Goal: Task Accomplishment & Management: Complete application form

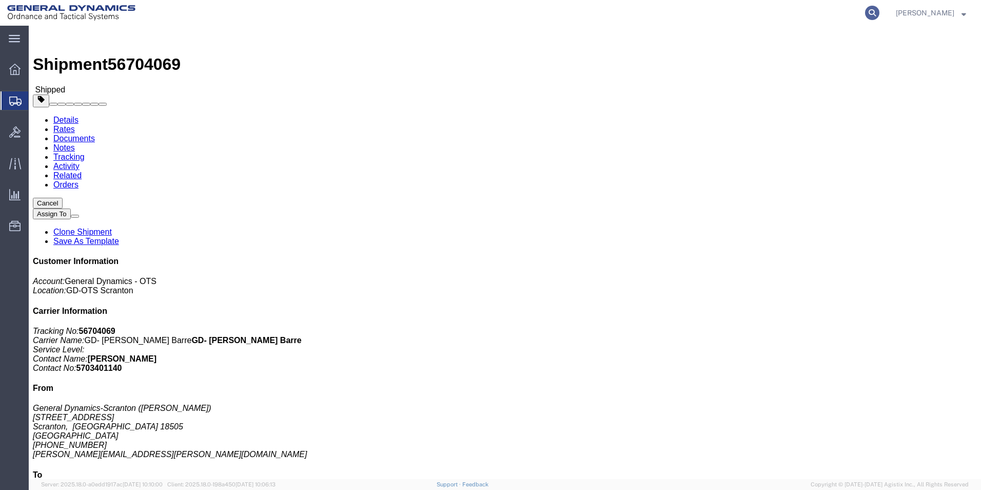
click at [880, 8] on icon at bounding box center [872, 13] width 14 height 14
paste input "56713246"
type input "56713246"
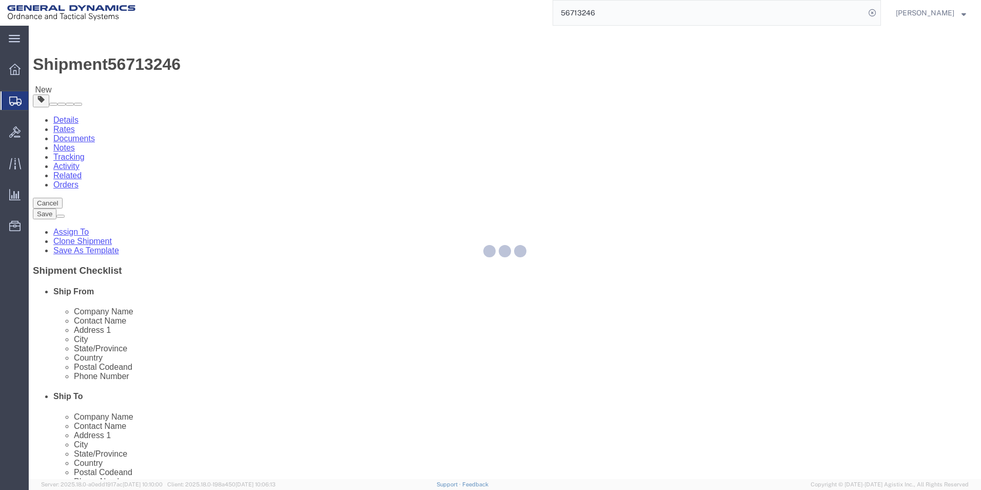
select select
select select "309"
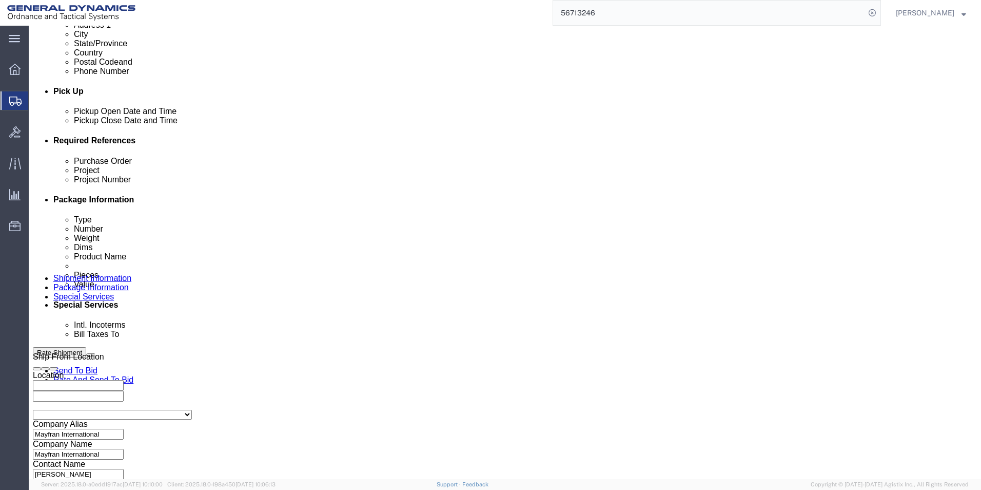
scroll to position [411, 0]
click input "text"
type input "na"
click button "Continue"
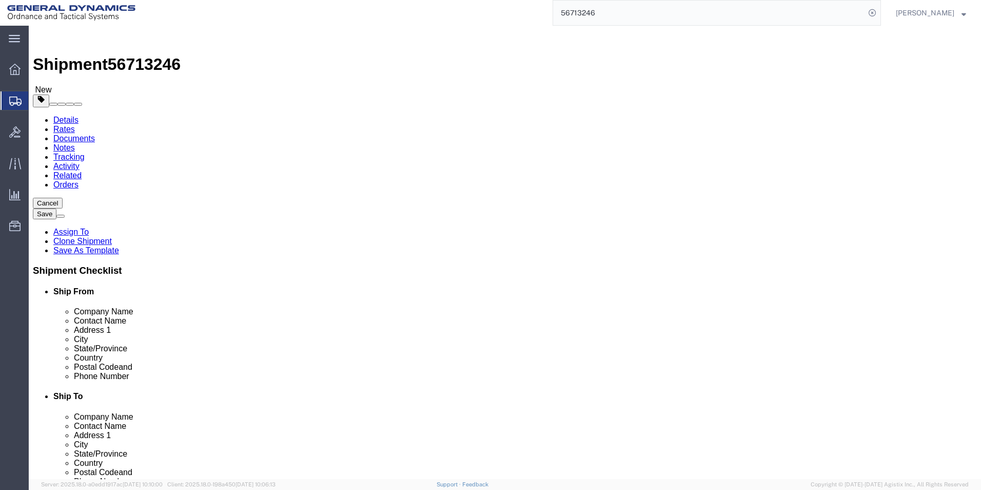
click button "Continue"
click textarea
paste textarea "Mayfran Controls for Installation - 48ft step deck Conestoga with straps"
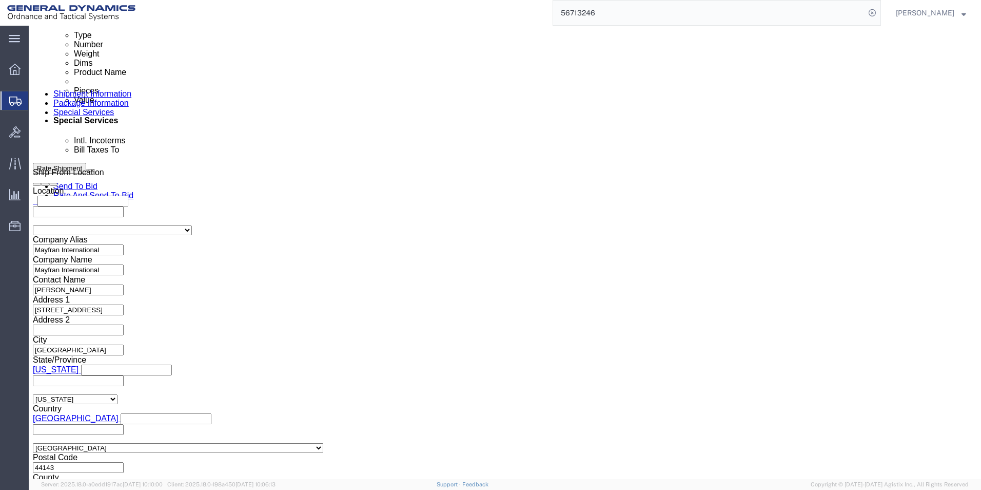
scroll to position [718, 0]
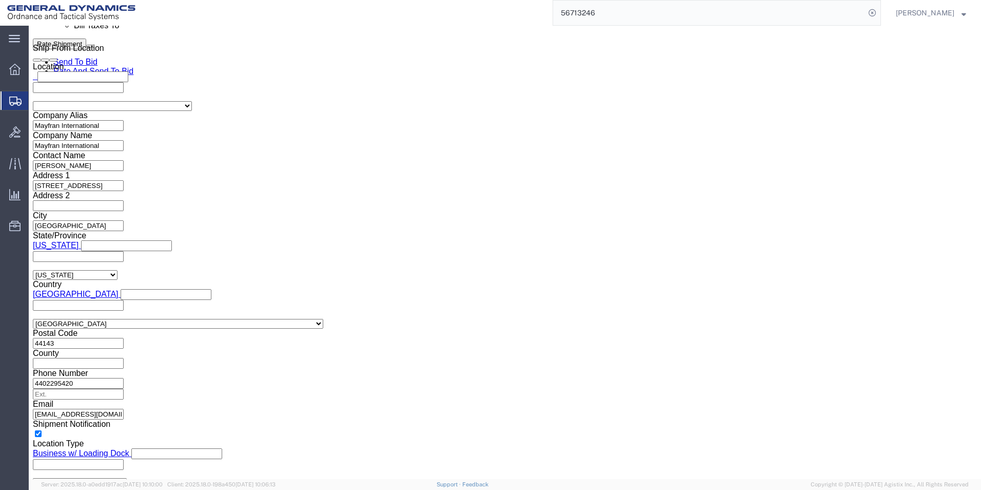
type textarea "Mayfran Controls for Installation - 48ft step deck Conestoga with straps"
click textarea
paste textarea "Mayfran Controls for Installation - 48ft step deck Conestoga with straps"
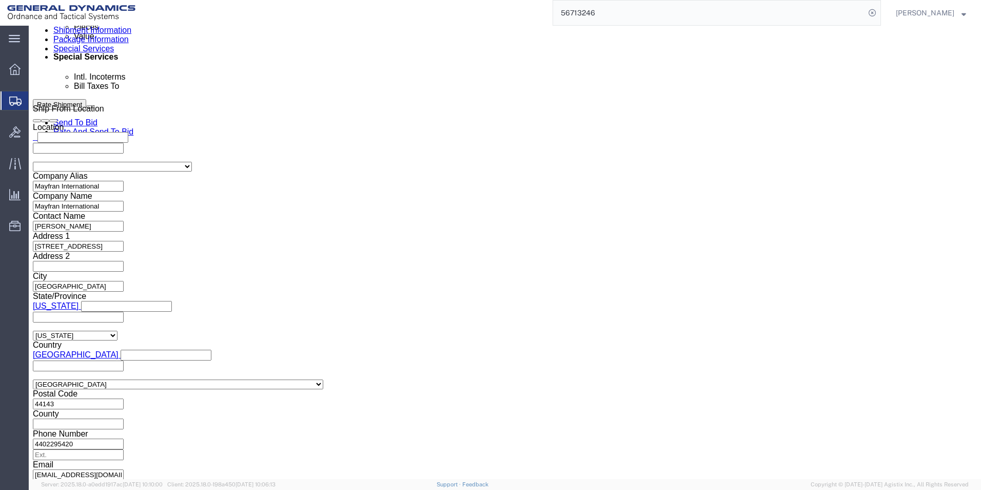
scroll to position [513, 0]
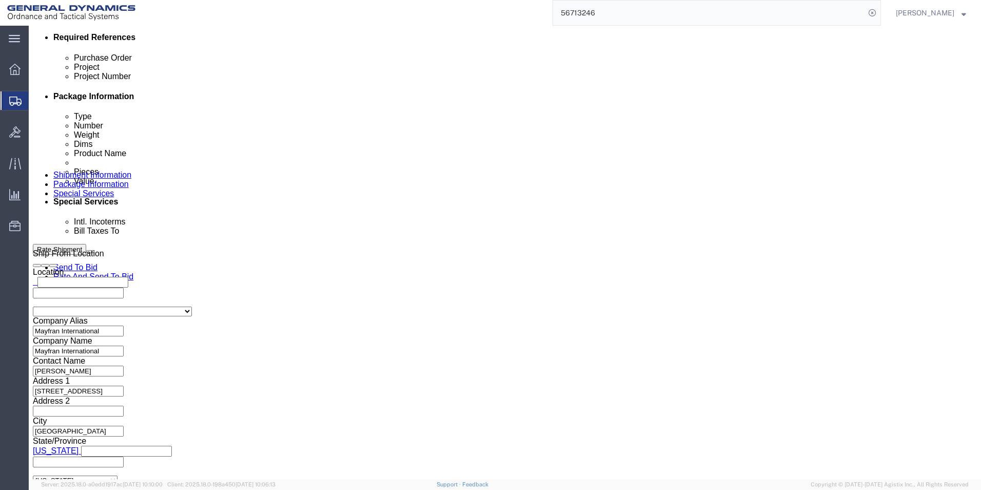
type textarea "Mayfran Controls for Installation - 48ft step deck Conestoga with straps"
click button "Rate Shipment"
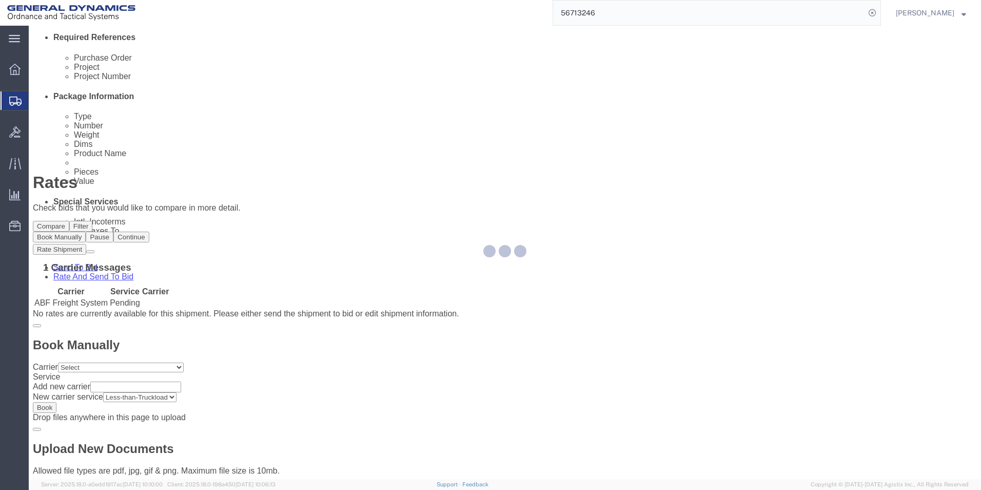
scroll to position [0, 0]
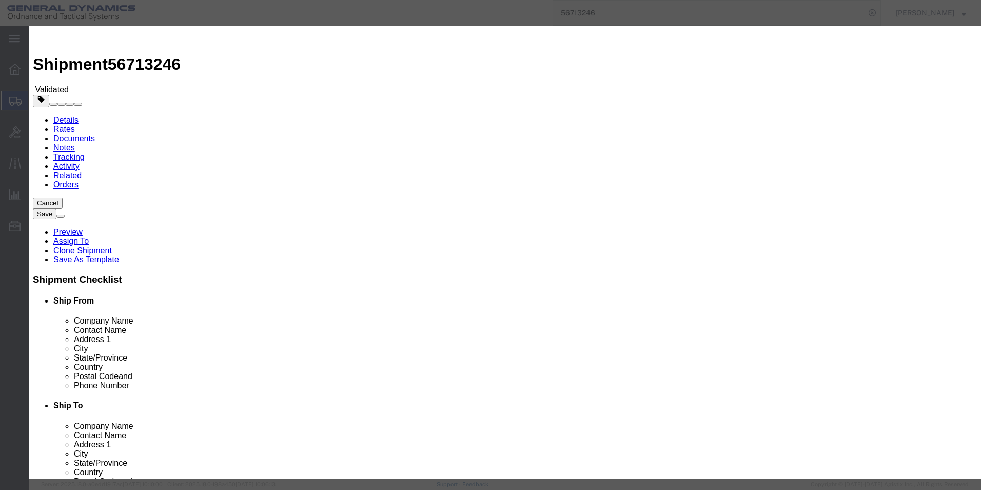
select select "ADD_NEW_CARRIER"
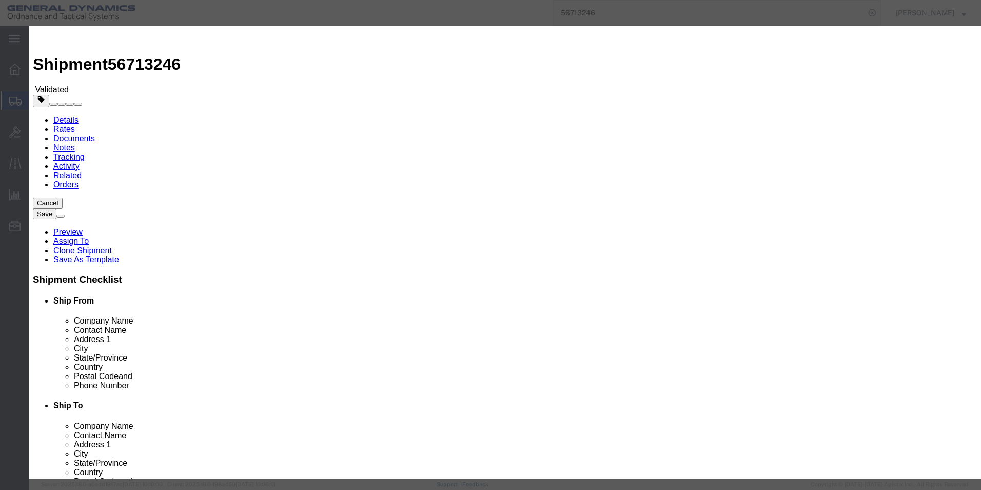
type input "Walker Transport LLC"
select select "TL"
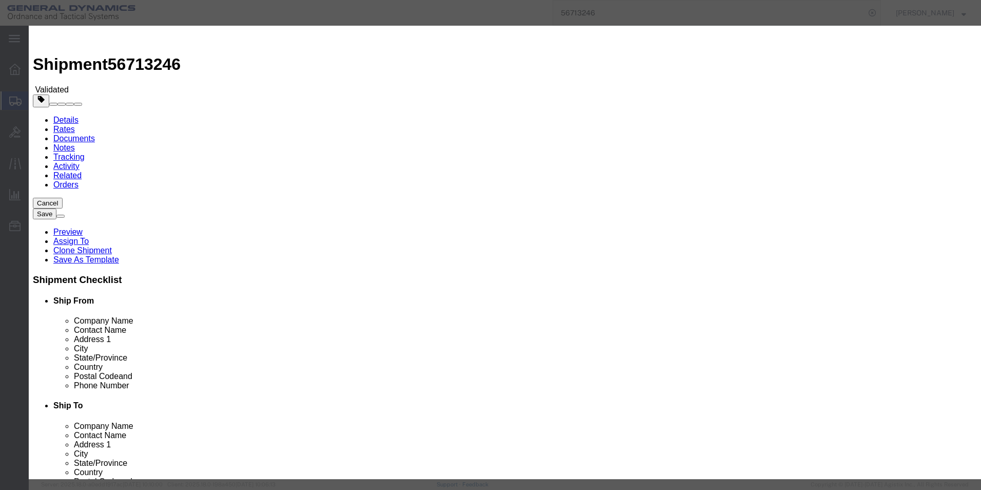
type input "56713246"
type input "[PERSON_NAME]"
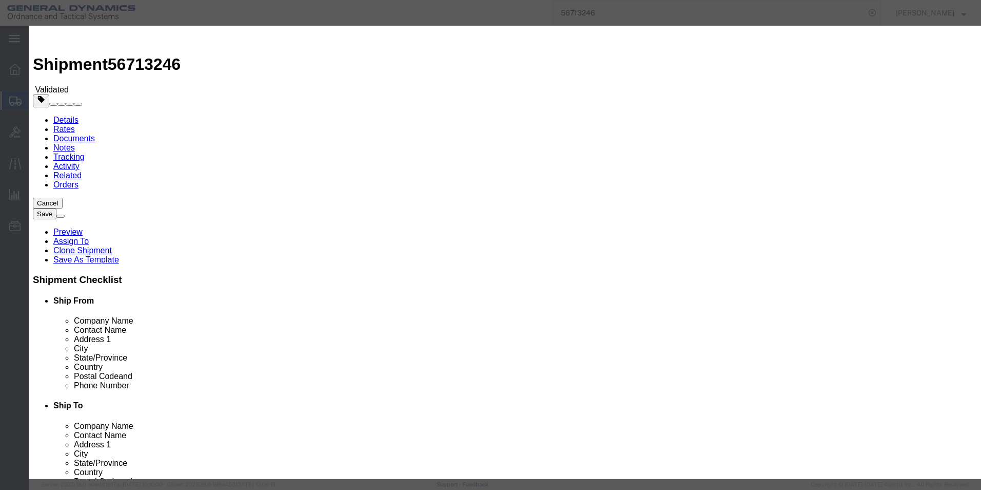
type input "5703401140"
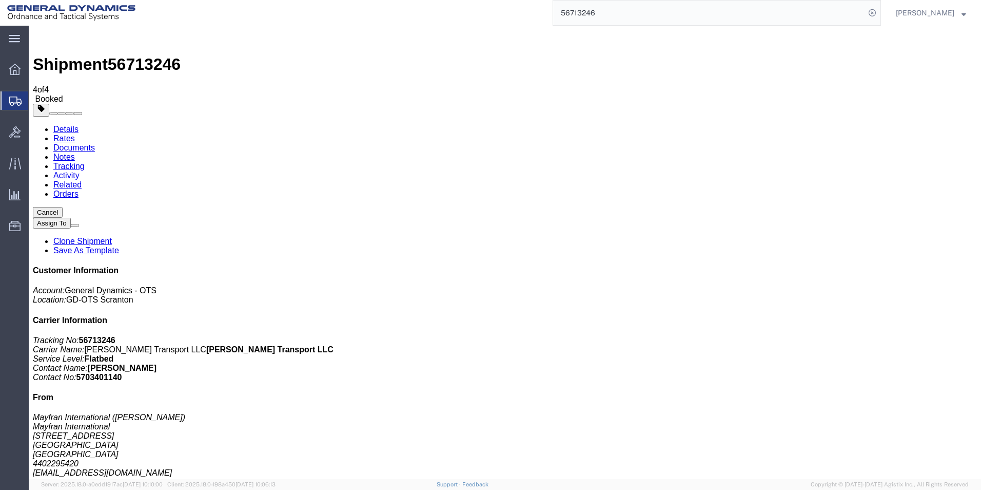
checkbox input "false"
checkbox input "true"
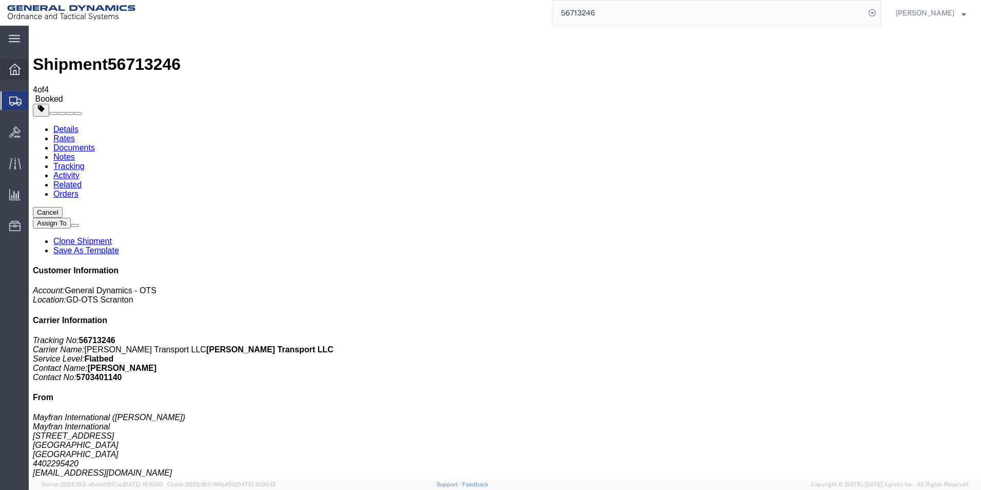
click at [18, 65] on icon at bounding box center [14, 69] width 11 height 11
